Goal: Check status: Check status

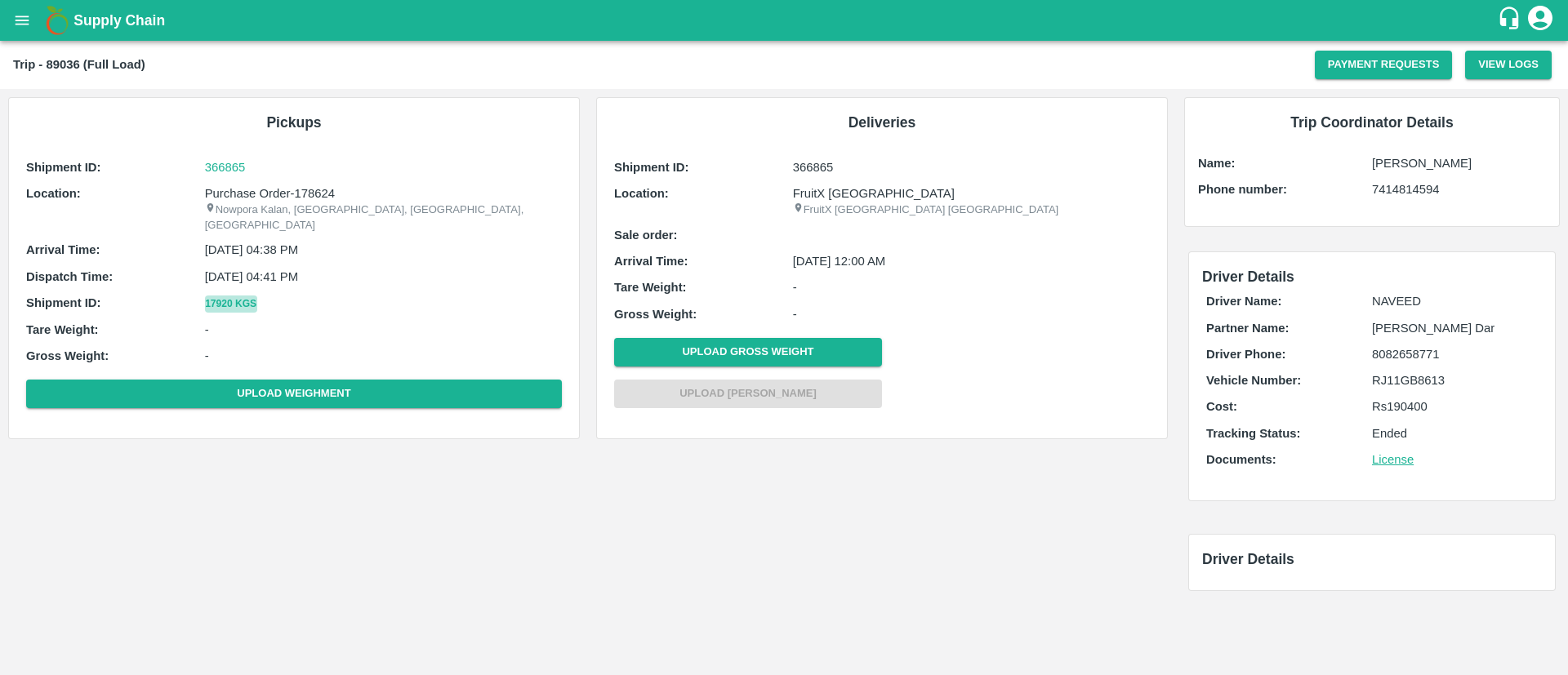
click at [231, 296] on button "17920 Kgs" at bounding box center [231, 304] width 52 height 17
click at [319, 189] on p "Purchase Order-178624" at bounding box center [383, 194] width 357 height 18
copy p "178624"
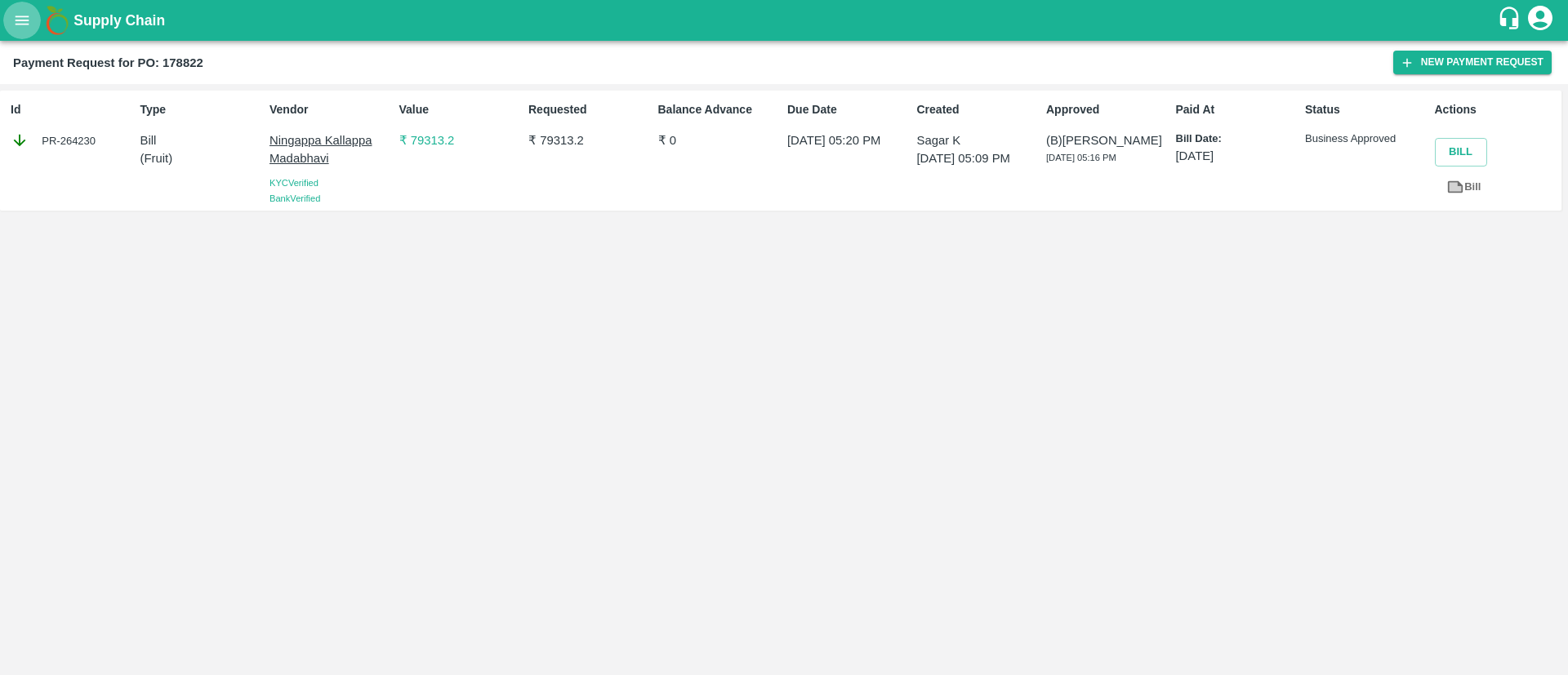
click at [25, 30] on button "open drawer" at bounding box center [22, 21] width 38 height 38
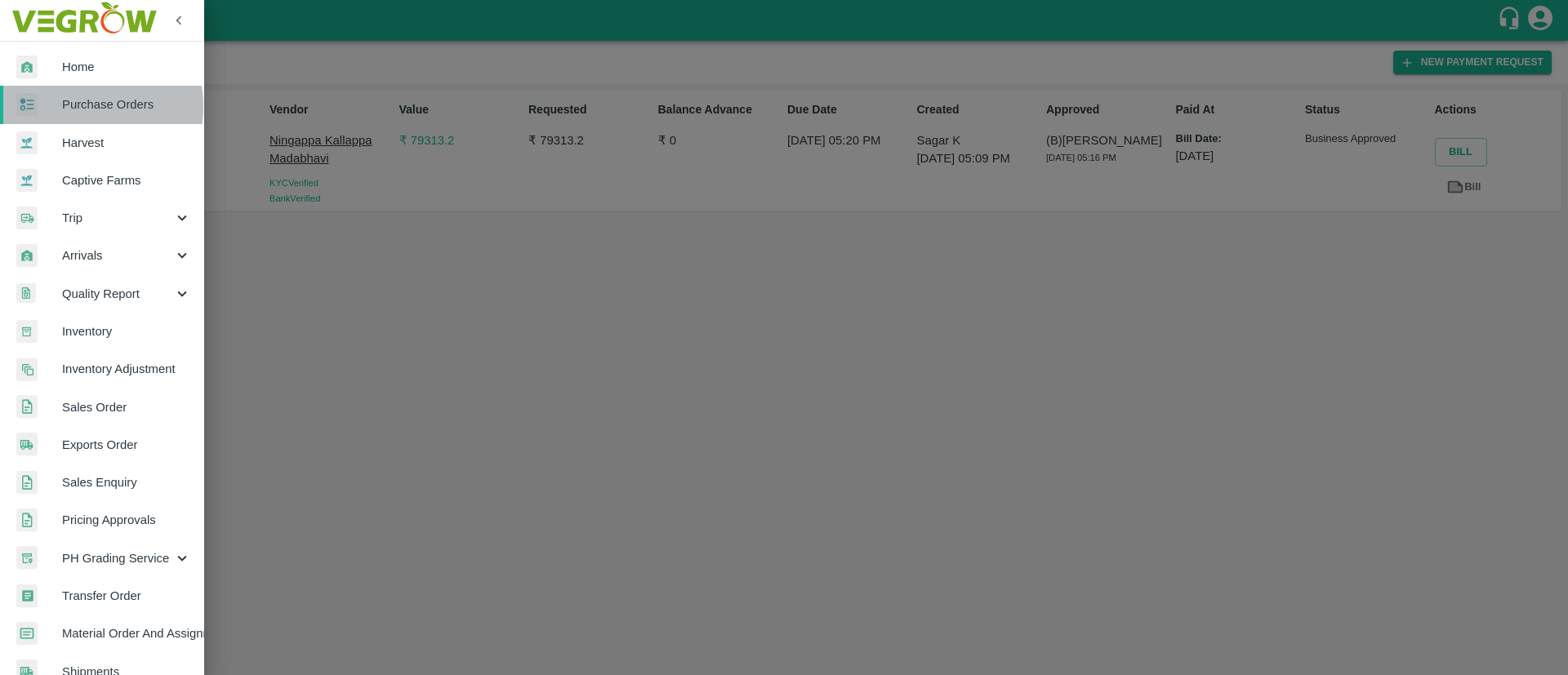
click at [70, 106] on span "Purchase Orders" at bounding box center [126, 105] width 129 height 18
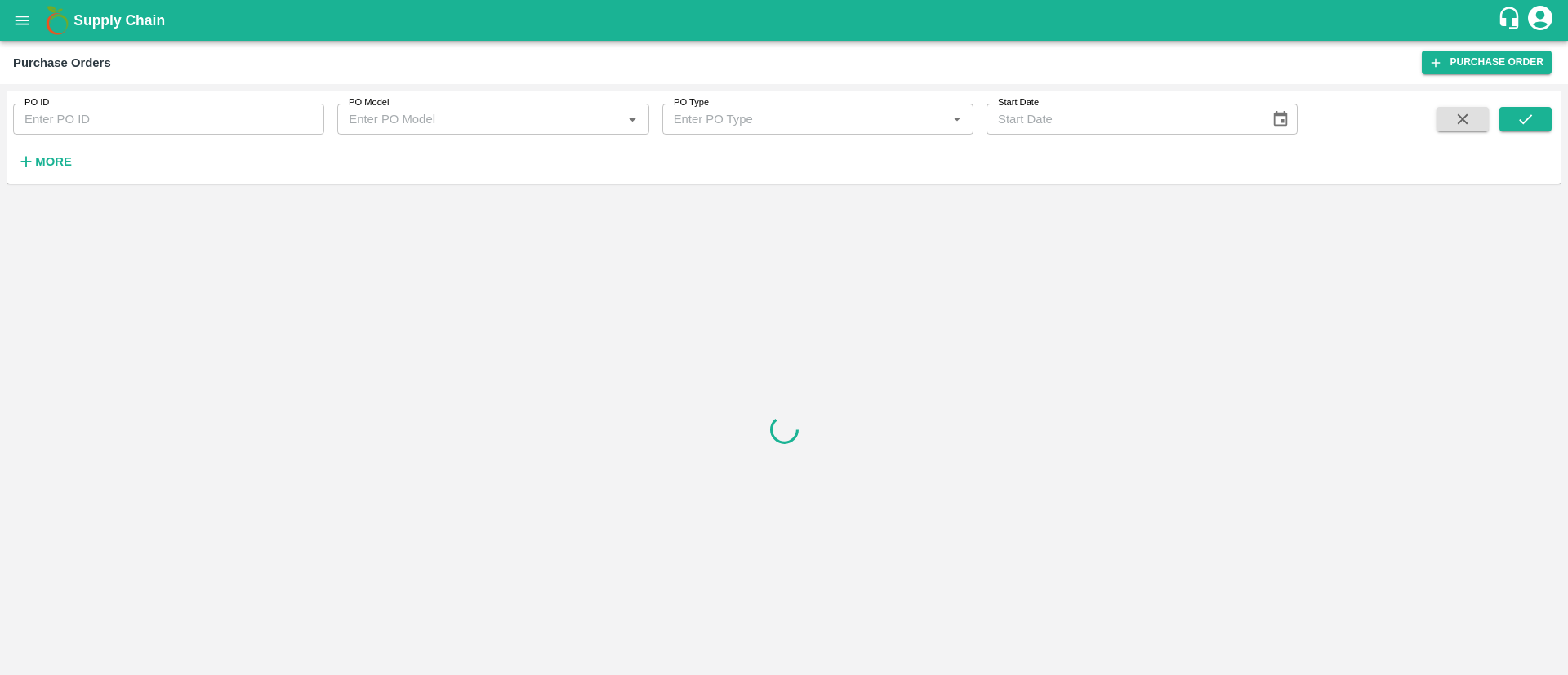
paste input "178624"
click at [73, 126] on input "178624" at bounding box center [168, 119] width 311 height 31
click at [1526, 110] on icon "submit" at bounding box center [1526, 119] width 18 height 18
click at [252, 123] on input "178624" at bounding box center [168, 119] width 311 height 31
type input "178624"
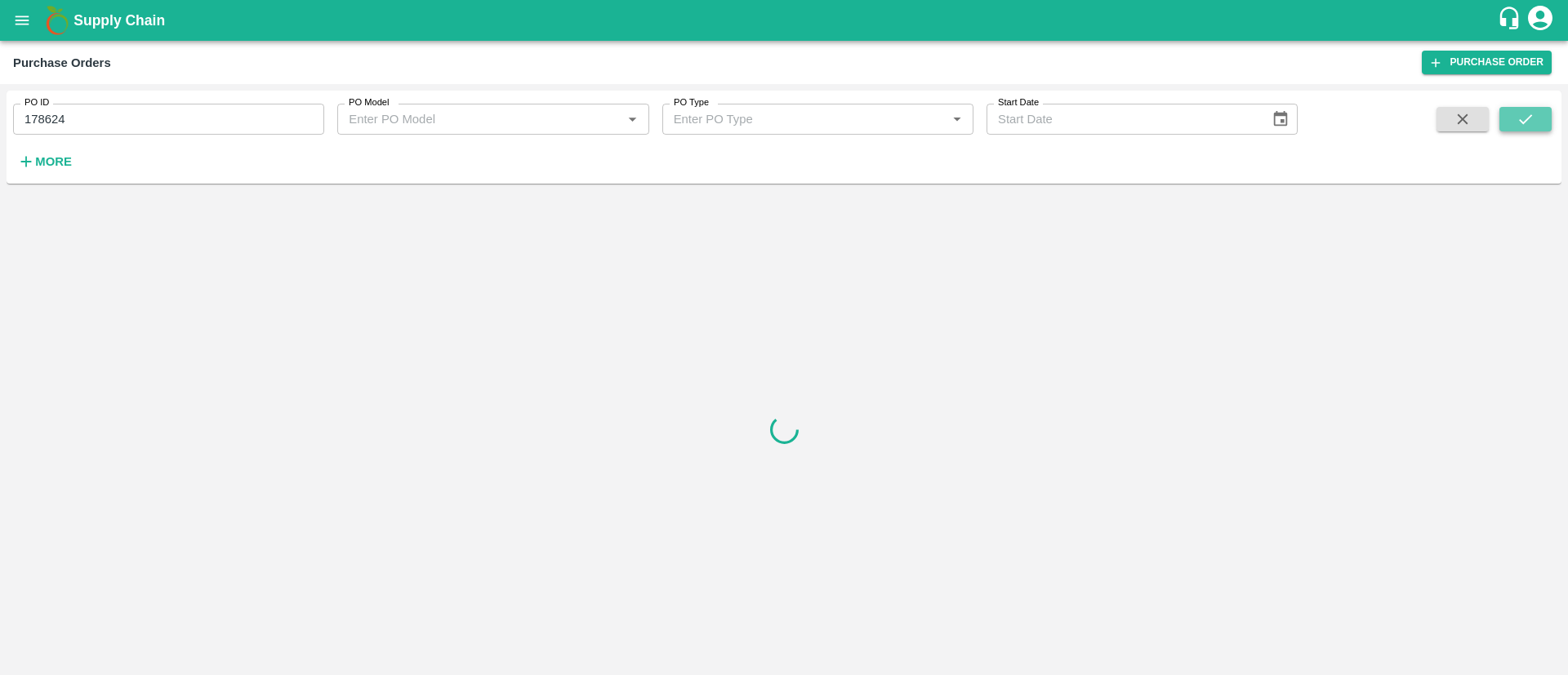
click at [1535, 119] on button "submit" at bounding box center [1525, 119] width 52 height 25
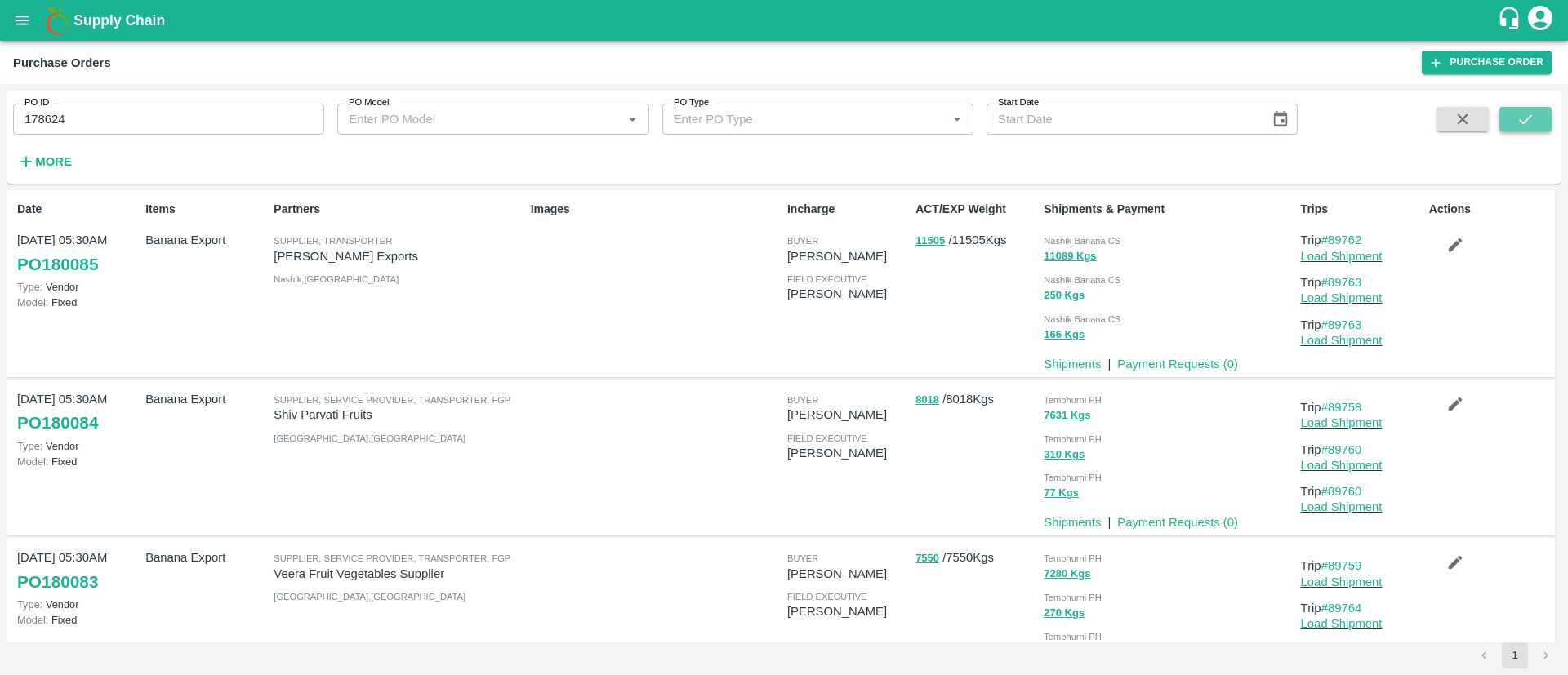
click at [1513, 119] on button "submit" at bounding box center [1525, 119] width 52 height 25
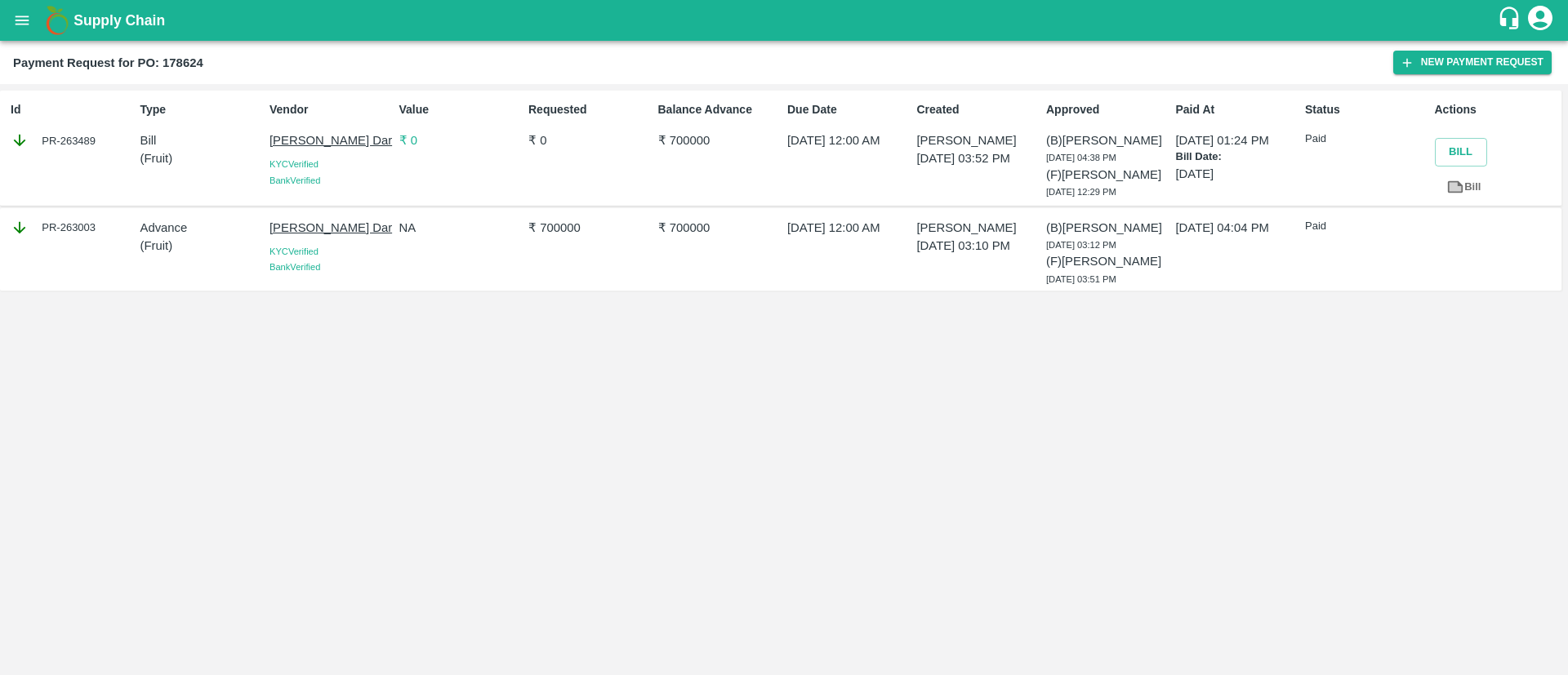
click at [76, 141] on div "PR-263489" at bounding box center [72, 140] width 123 height 18
copy div "263489"
click at [76, 141] on div "PR-263489" at bounding box center [72, 140] width 123 height 18
